Goal: Information Seeking & Learning: Learn about a topic

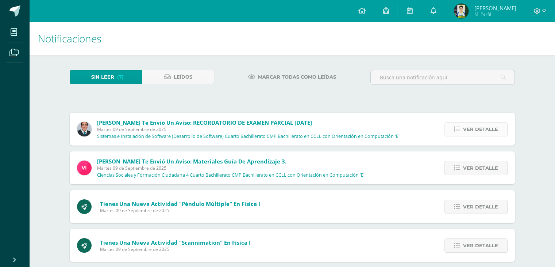
click at [455, 128] on icon at bounding box center [457, 129] width 6 height 6
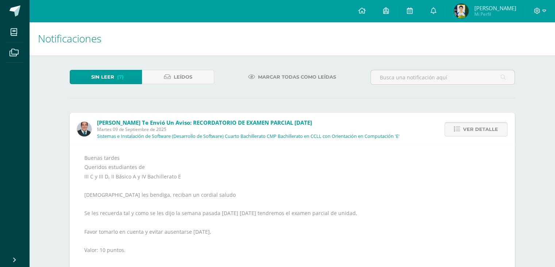
click at [455, 128] on icon at bounding box center [457, 129] width 6 height 6
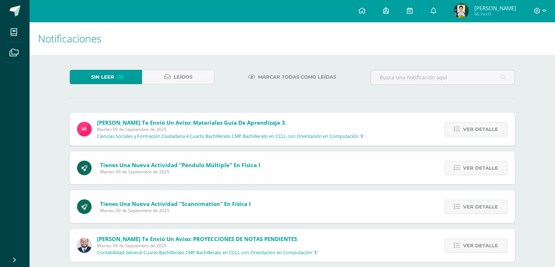
click at [455, 128] on icon at bounding box center [457, 129] width 6 height 6
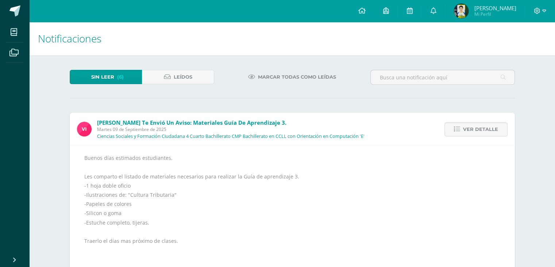
click at [455, 128] on icon at bounding box center [457, 129] width 6 height 6
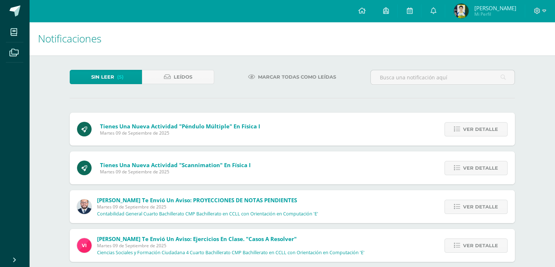
click at [455, 128] on icon at bounding box center [457, 129] width 6 height 6
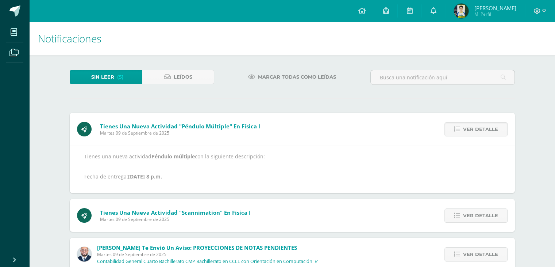
click at [455, 128] on icon at bounding box center [457, 129] width 6 height 6
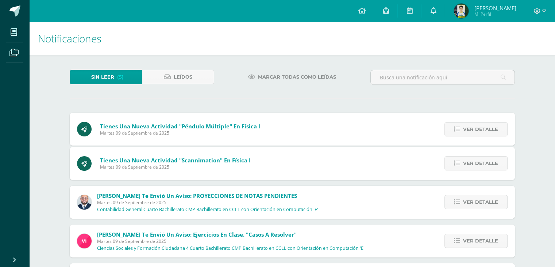
click at [455, 160] on icon at bounding box center [457, 163] width 6 height 6
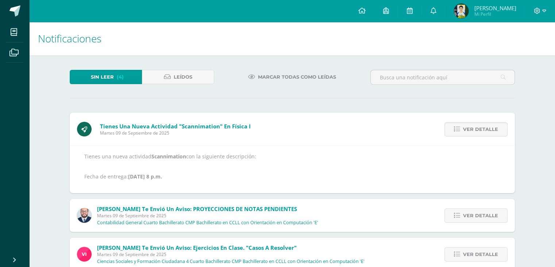
click at [455, 128] on icon at bounding box center [457, 129] width 6 height 6
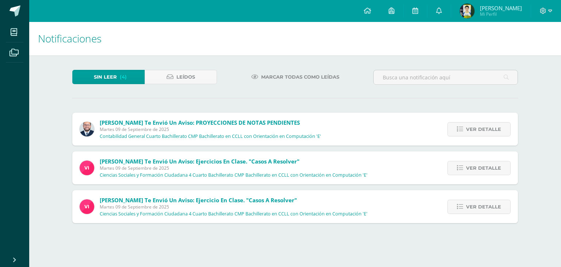
click at [455, 128] on link "Ver detalle" at bounding box center [478, 129] width 63 height 14
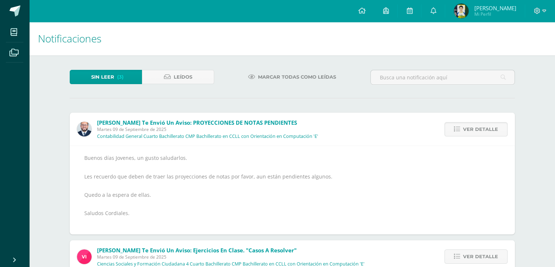
click at [455, 128] on icon at bounding box center [457, 129] width 6 height 6
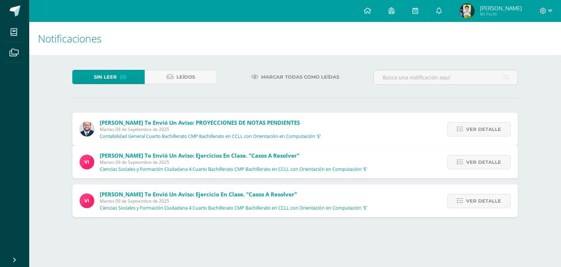
click at [455, 128] on div "Giovanni te envió un aviso: PROYECCIONES DE NOTAS PENDIENTES Martes 09 de Septi…" at bounding box center [295, 164] width 446 height 104
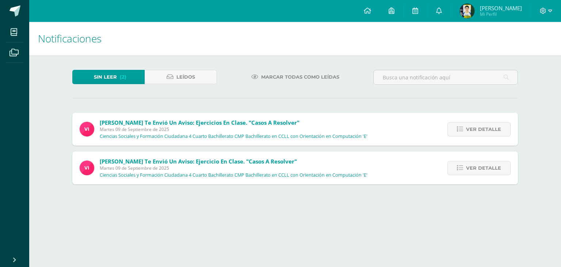
click at [455, 128] on link "Ver detalle" at bounding box center [478, 129] width 63 height 14
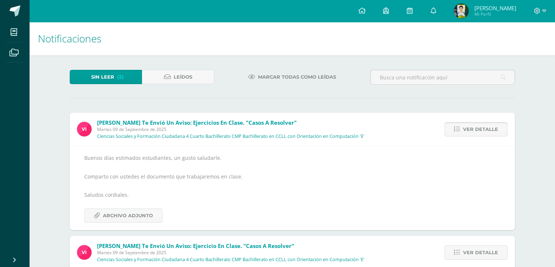
click at [476, 126] on span "Ver detalle" at bounding box center [480, 129] width 35 height 14
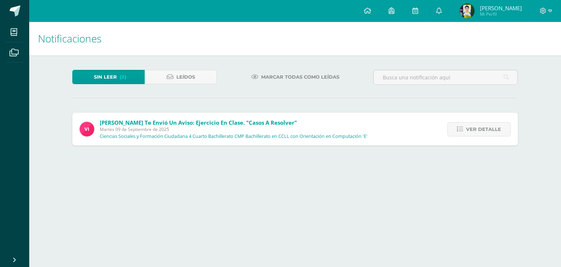
click at [476, 126] on span "Ver detalle" at bounding box center [483, 129] width 35 height 14
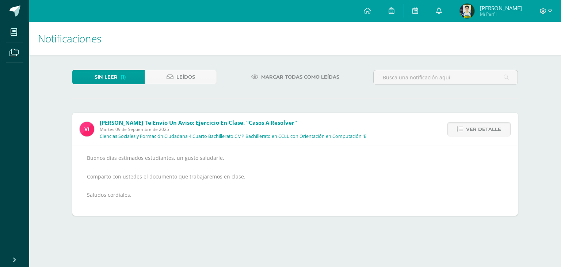
click at [476, 126] on span "Ver detalle" at bounding box center [483, 129] width 35 height 14
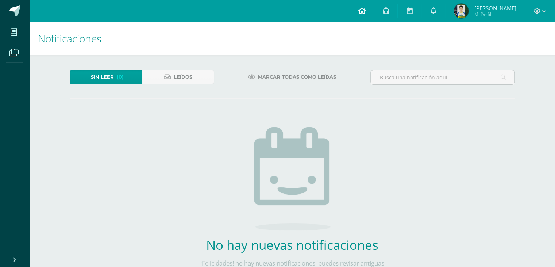
click at [366, 11] on icon at bounding box center [361, 10] width 7 height 7
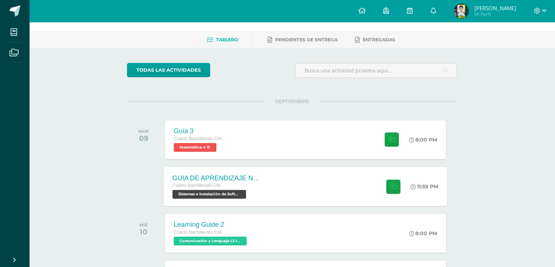
scroll to position [37, 0]
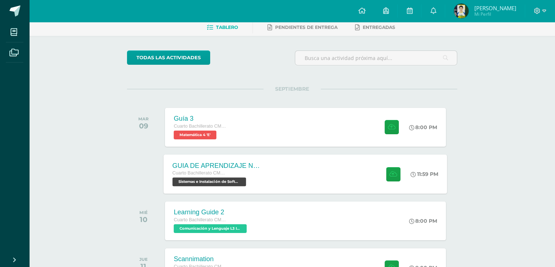
click at [256, 177] on div "Cuarto Bachillerato CMP Bachillerato en CCLL con Orientación en Computación Sis…" at bounding box center [217, 177] width 88 height 17
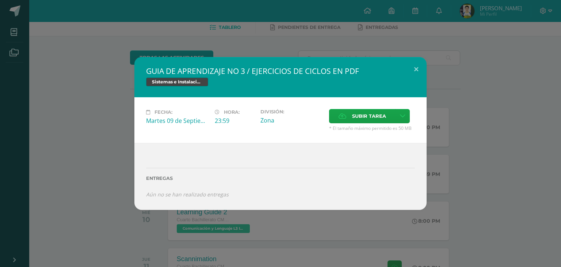
click at [101, 134] on div "GUIA DE APRENDIZAJE NO 3 / EJERCICIOS DE CICLOS EN PDF Sistemas e Instalación d…" at bounding box center [280, 133] width 555 height 153
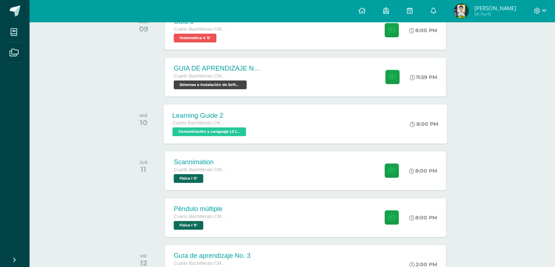
scroll to position [146, 0]
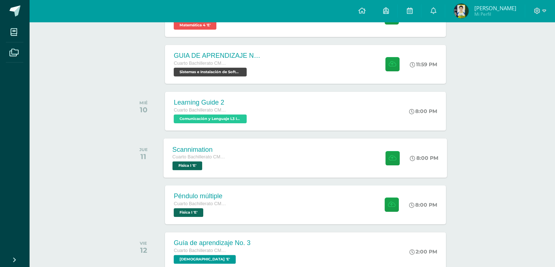
click at [234, 155] on div "Scannimation Cuarto Bachillerato CMP Bachillerato en CCLL con Orientación en Co…" at bounding box center [200, 157] width 73 height 39
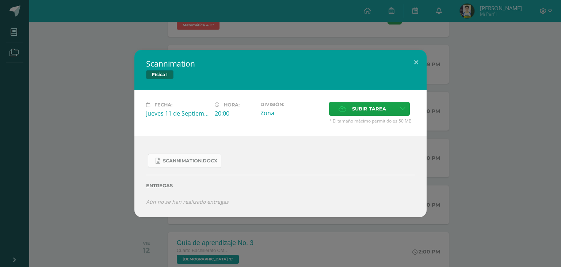
click at [188, 163] on span "Scannimation.docx" at bounding box center [190, 161] width 54 height 6
click at [131, 13] on div "Scannimation Física I Fecha: Jueves 11 de Septiembre Hora: 20:00 División: Zona…" at bounding box center [280, 133] width 561 height 267
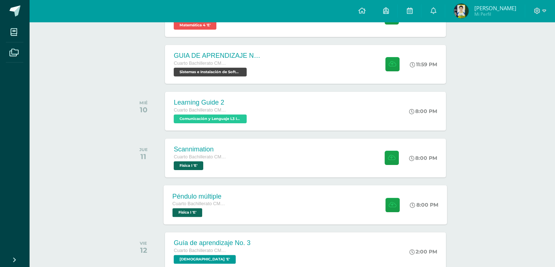
click at [243, 206] on div "Péndulo múltiple Cuarto Bachillerato CMP Bachillerato en CCLL con Orientación e…" at bounding box center [306, 204] width 284 height 39
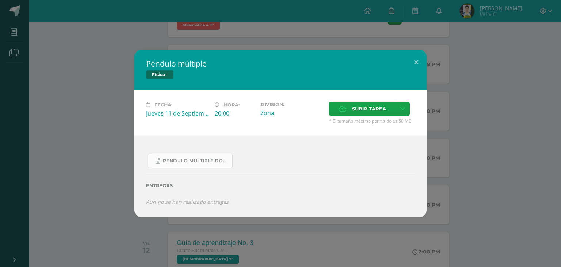
click at [209, 158] on span "Pendulo multiple.docx" at bounding box center [196, 161] width 66 height 6
click at [376, 31] on div "Péndulo múltiple Física I Fecha: Jueves 11 de Septiembre Hora: 20:00 División: …" at bounding box center [280, 133] width 561 height 267
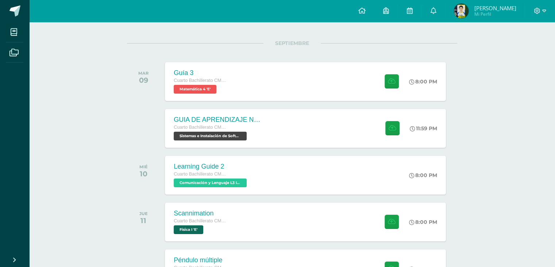
scroll to position [37, 0]
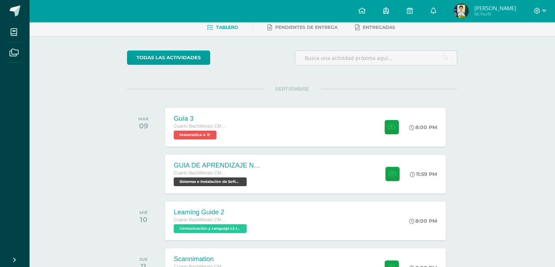
click at [477, 8] on span "Horacio Javier Mi Perfil" at bounding box center [485, 11] width 65 height 15
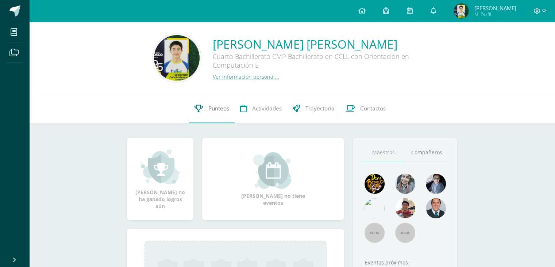
click at [205, 110] on link "Punteos" at bounding box center [212, 108] width 46 height 29
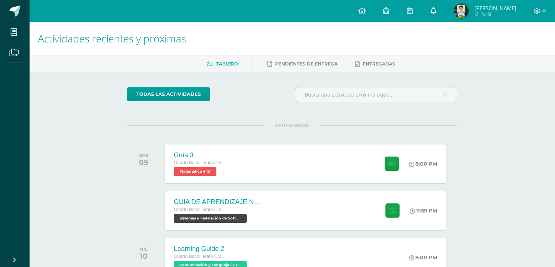
click at [436, 8] on icon at bounding box center [434, 10] width 6 height 7
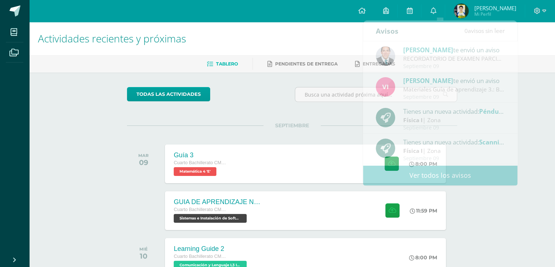
click at [316, 40] on h1 "Actividades recientes y próximas" at bounding box center [292, 38] width 509 height 33
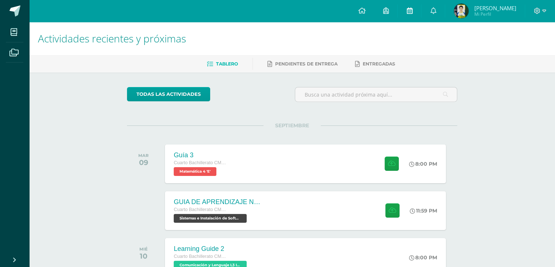
click at [413, 12] on icon at bounding box center [410, 10] width 6 height 7
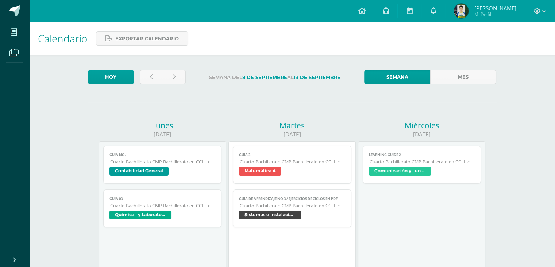
click at [115, 170] on span "Contabilidad General" at bounding box center [139, 171] width 59 height 9
